Goal: Information Seeking & Learning: Learn about a topic

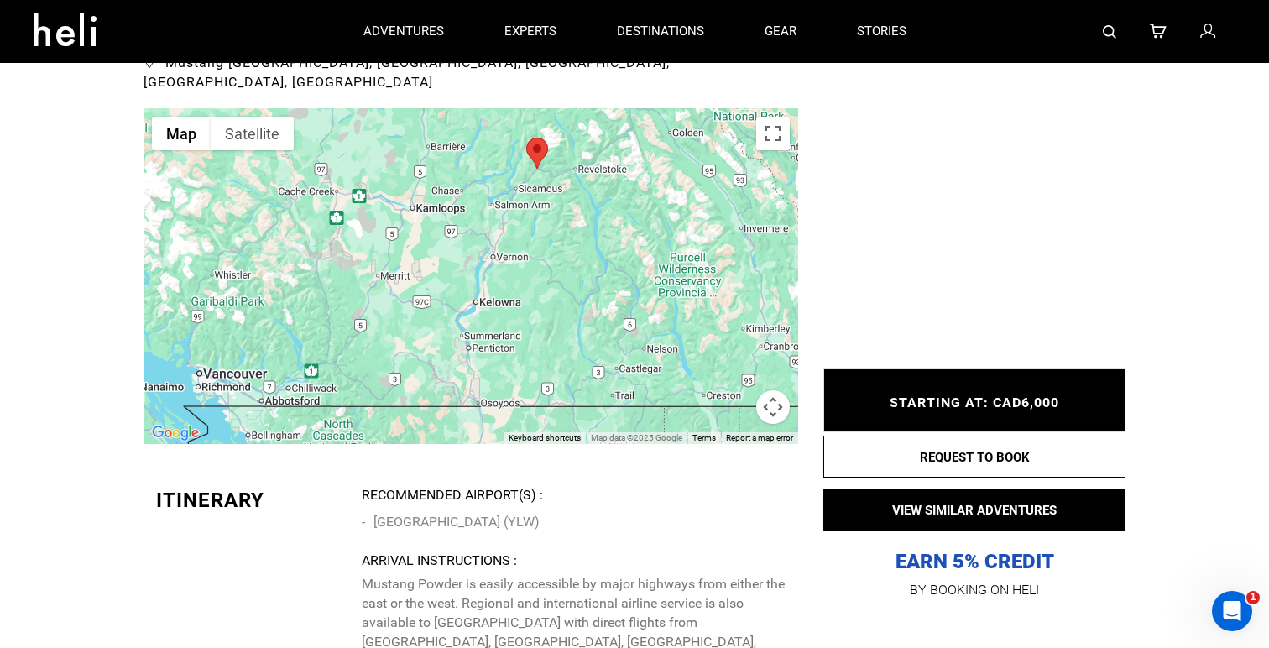
drag, startPoint x: 585, startPoint y: 373, endPoint x: 530, endPoint y: 169, distance: 211.1
click at [530, 169] on div at bounding box center [471, 276] width 655 height 336
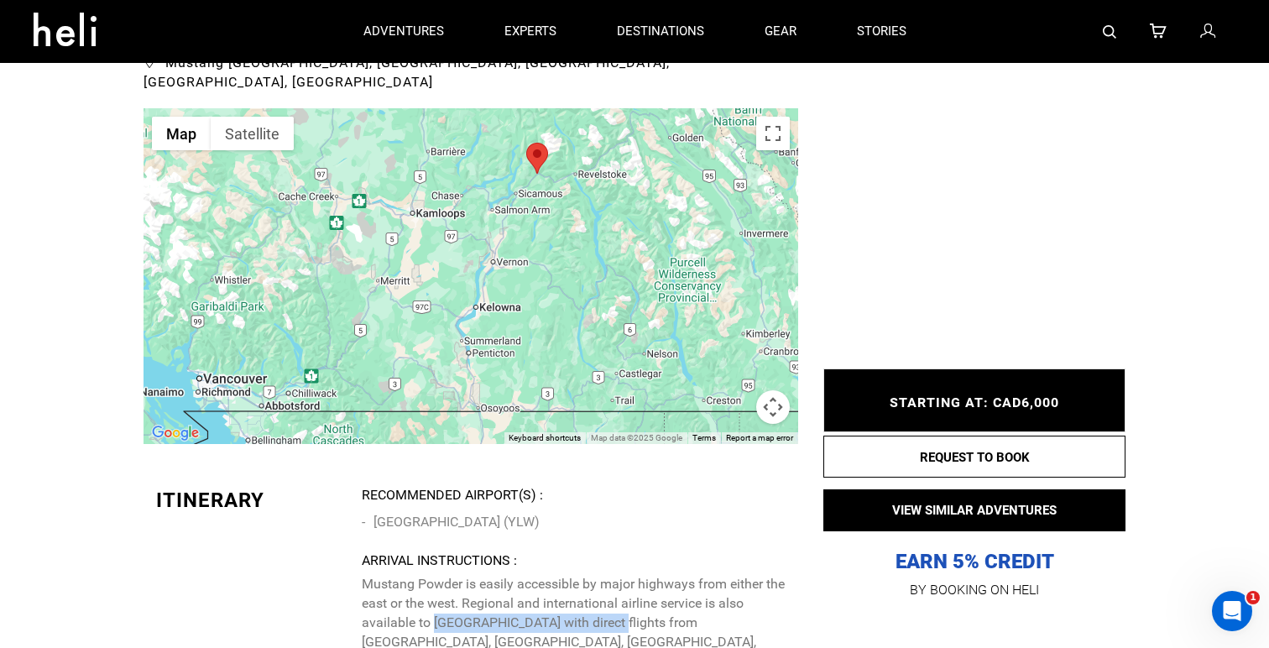
drag, startPoint x: 434, startPoint y: 604, endPoint x: 609, endPoint y: 601, distance: 174.6
click at [609, 601] on p "Mustang Powder is easily accessible by major highways from either the east or t…" at bounding box center [574, 642] width 424 height 134
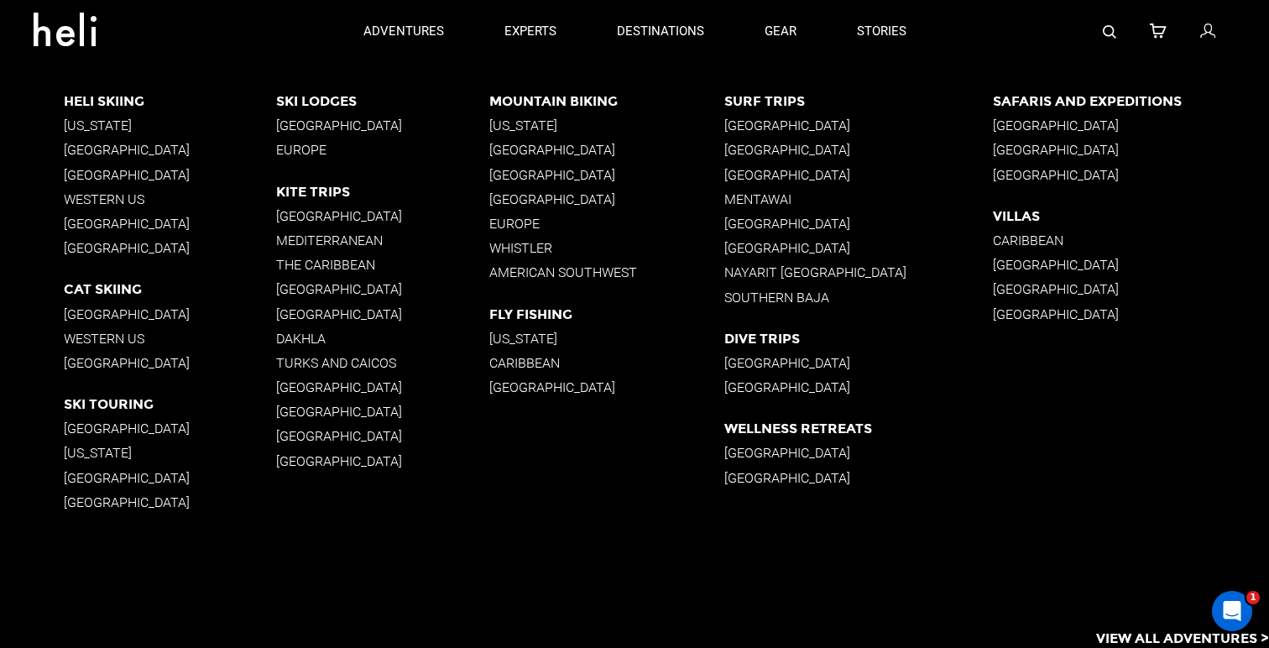
click at [100, 196] on p "Western US" at bounding box center [170, 199] width 213 height 16
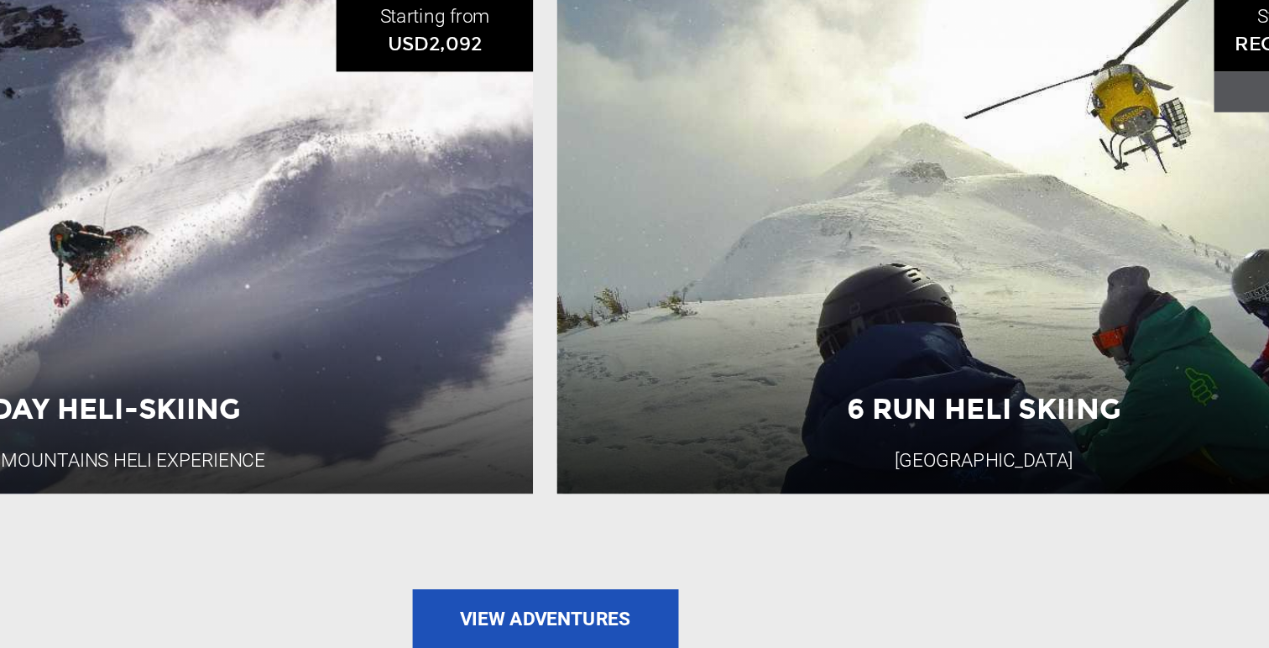
scroll to position [1795, 0]
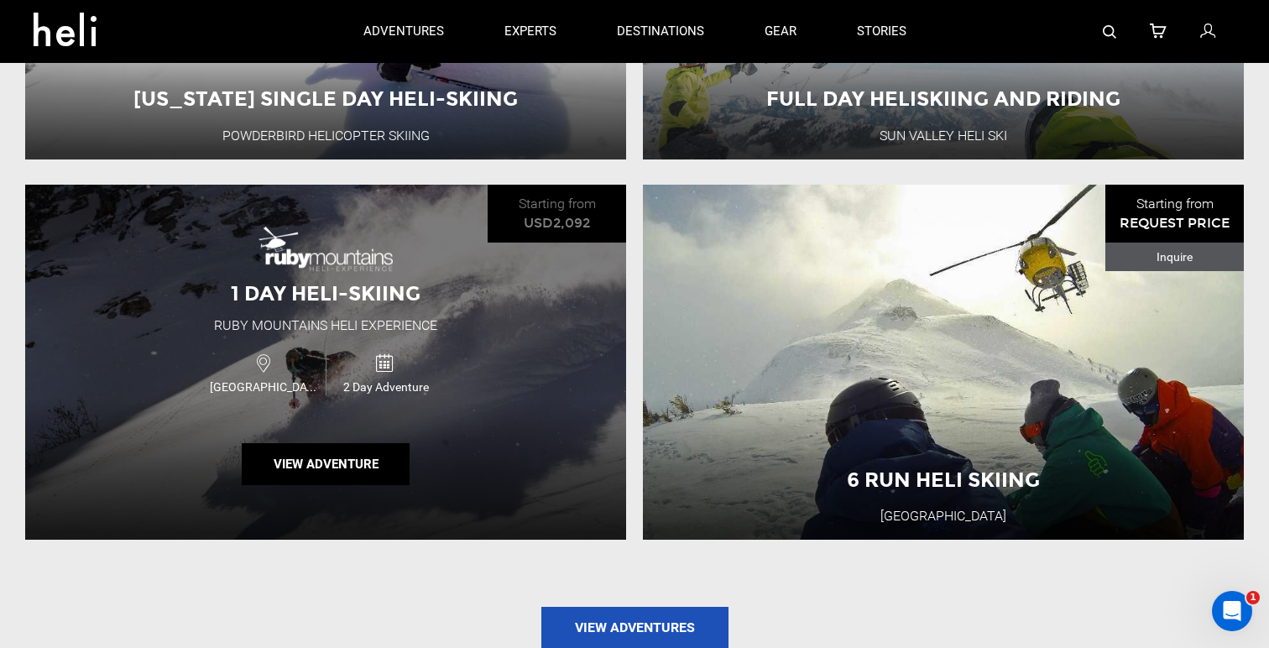
click at [397, 375] on div "2 Day Adventure" at bounding box center [386, 372] width 120 height 44
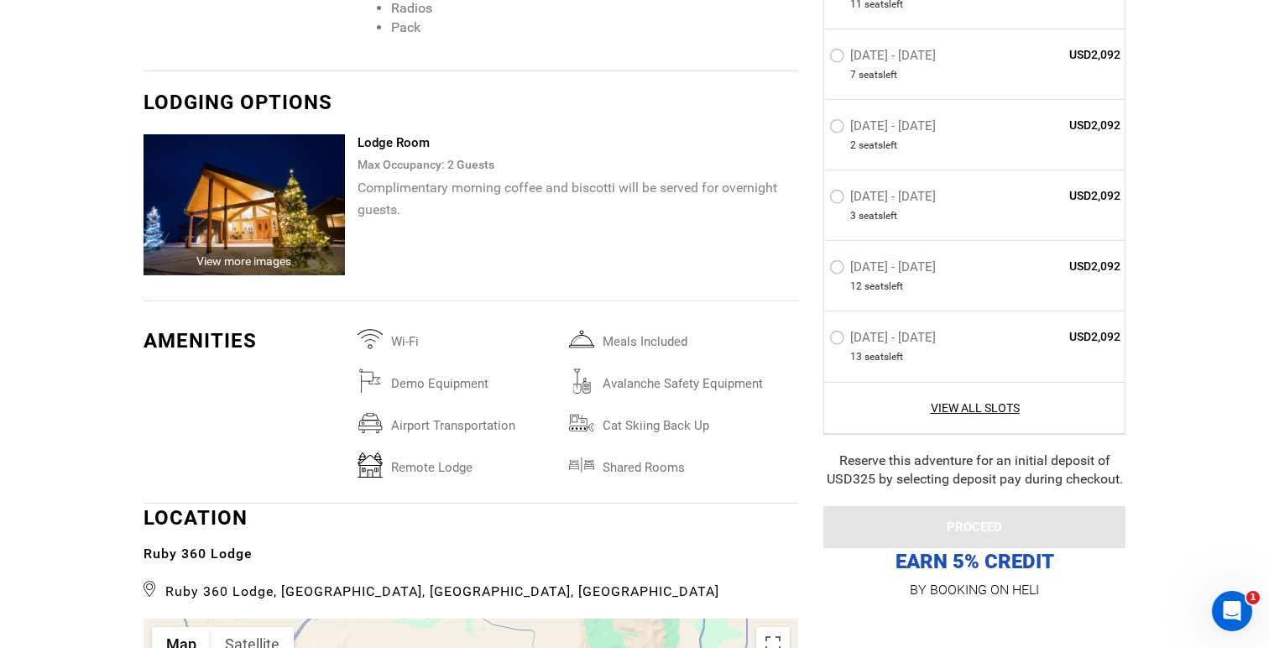
scroll to position [3295, 0]
